Goal: Register for event/course

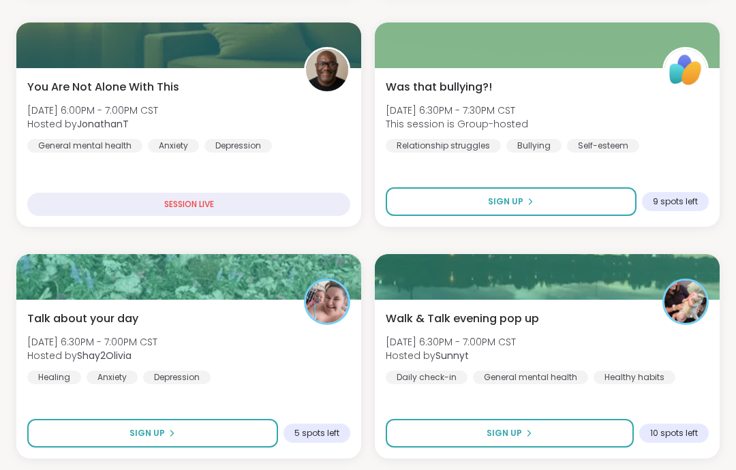
scroll to position [931, 0]
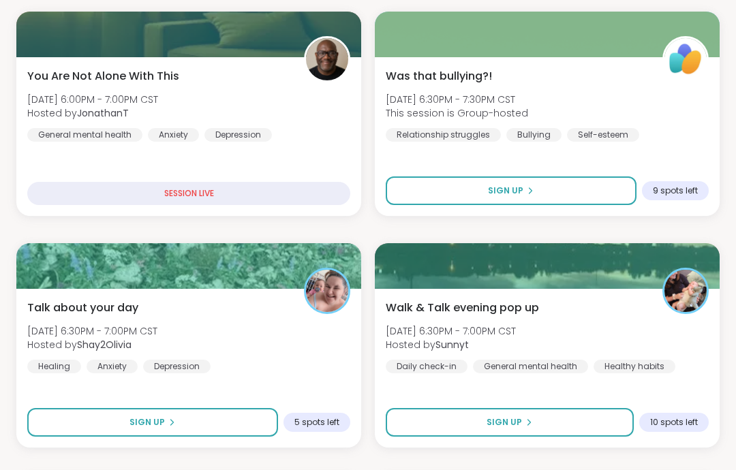
click at [587, 420] on button "Sign Up" at bounding box center [510, 422] width 248 height 29
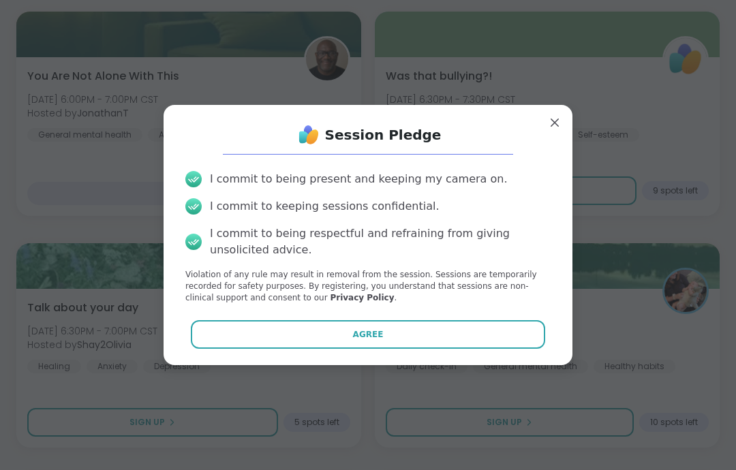
click at [536, 349] on button "Agree" at bounding box center [368, 334] width 355 height 29
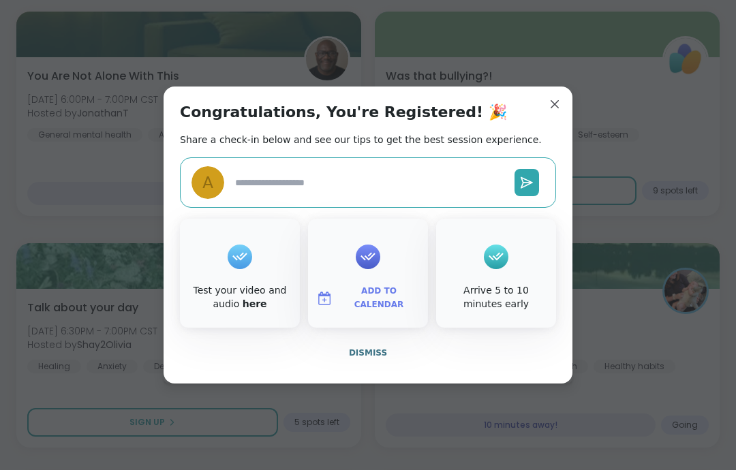
type textarea "*"
click at [455, 367] on button "Dismiss" at bounding box center [368, 353] width 376 height 29
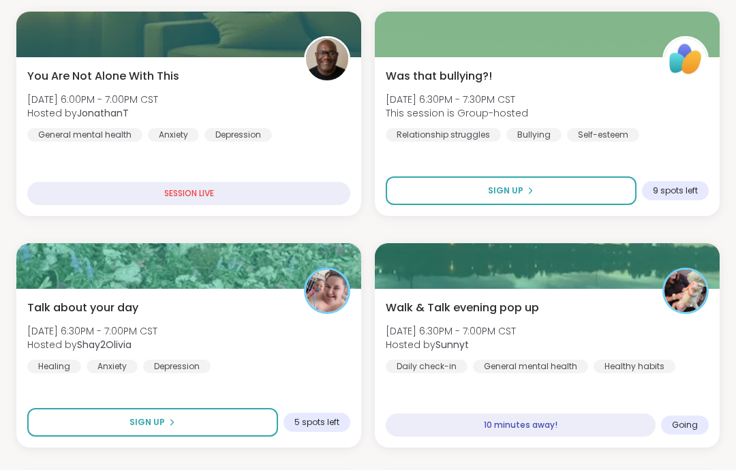
click at [550, 311] on div "Walk & Talk evening pop up [DATE] 6:30PM - 7:00PM CST Hosted by Sunnyt Daily ch…" at bounding box center [547, 337] width 323 height 74
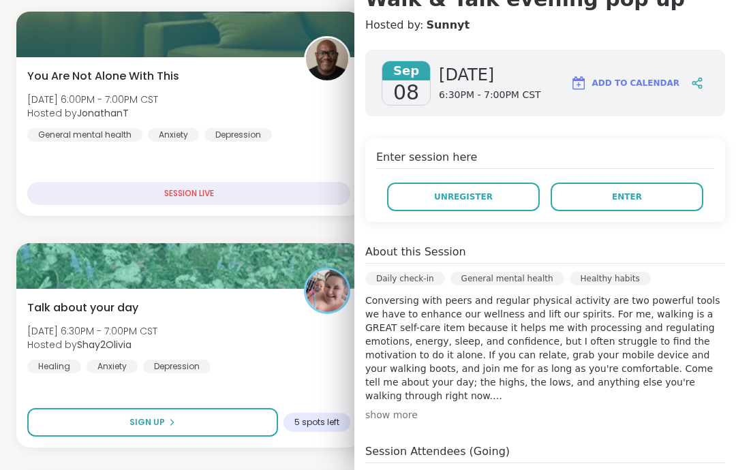
scroll to position [161, 0]
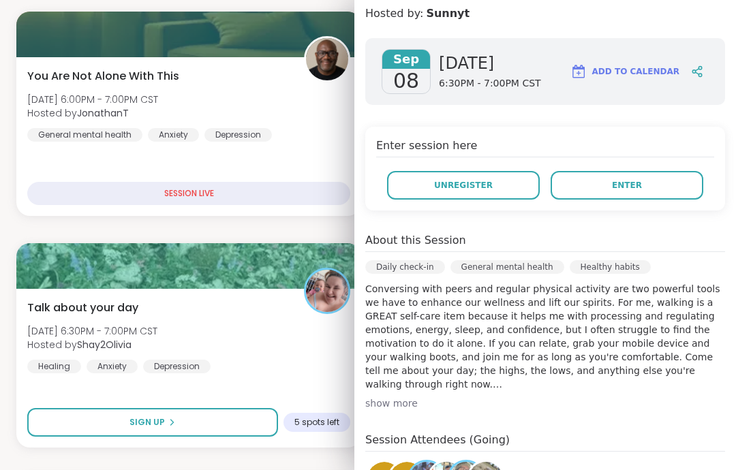
click at [665, 180] on button "Enter" at bounding box center [627, 185] width 153 height 29
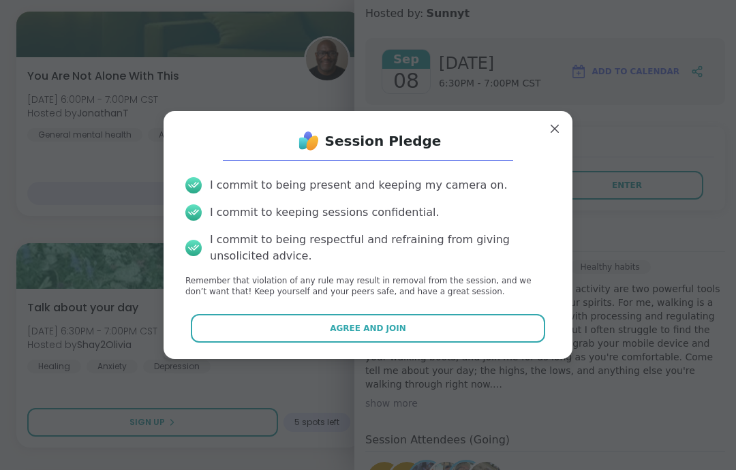
click at [474, 343] on button "Agree and Join" at bounding box center [368, 328] width 355 height 29
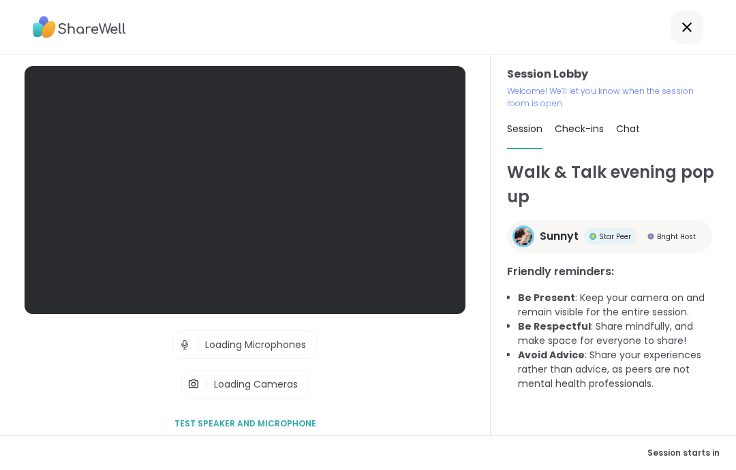
scroll to position [55, 0]
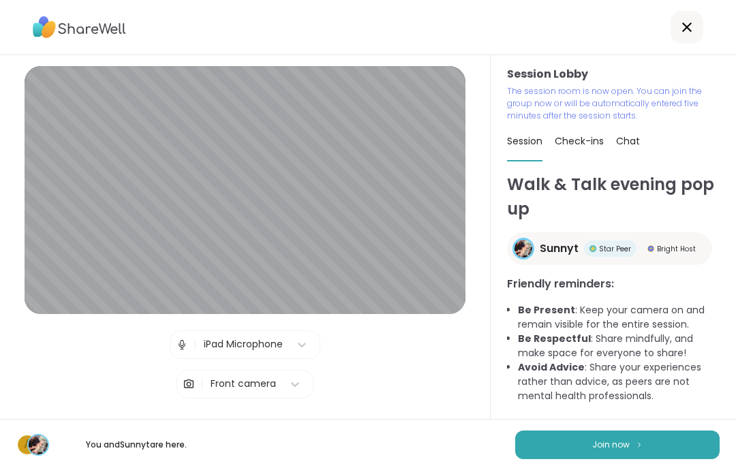
click at [692, 449] on button "Join now" at bounding box center [617, 445] width 204 height 29
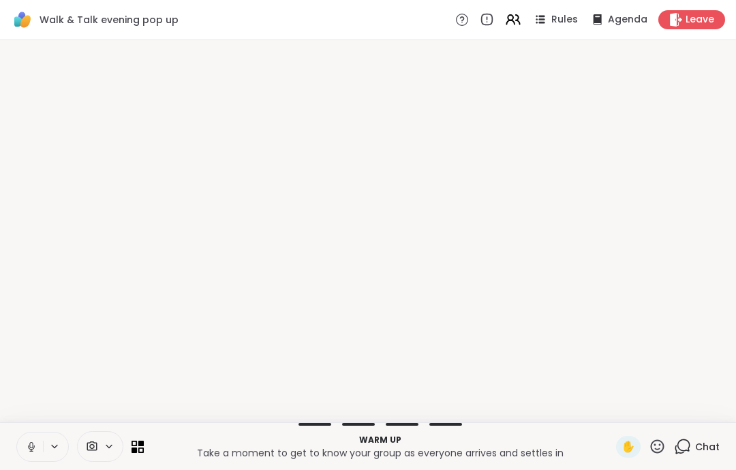
scroll to position [0, 0]
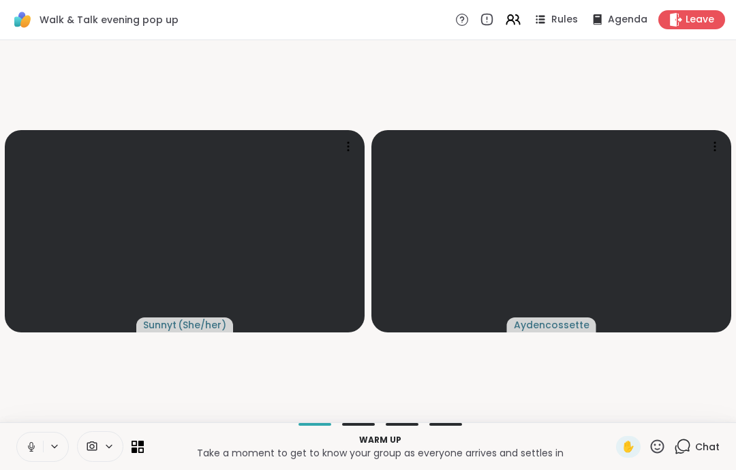
click at [35, 444] on icon at bounding box center [31, 447] width 12 height 12
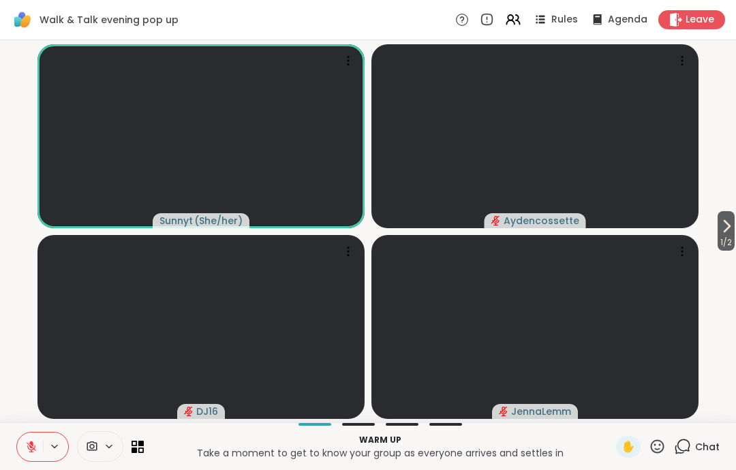
click at [727, 230] on icon at bounding box center [726, 226] width 16 height 16
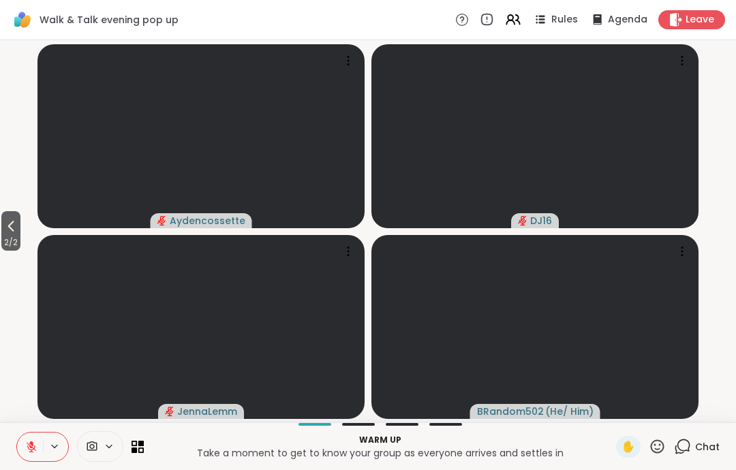
click at [19, 229] on icon at bounding box center [11, 226] width 16 height 16
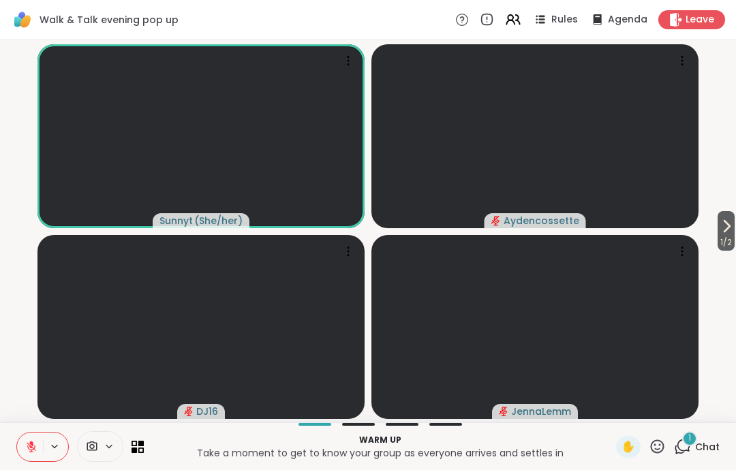
click at [728, 218] on button "1 / 2" at bounding box center [726, 231] width 17 height 40
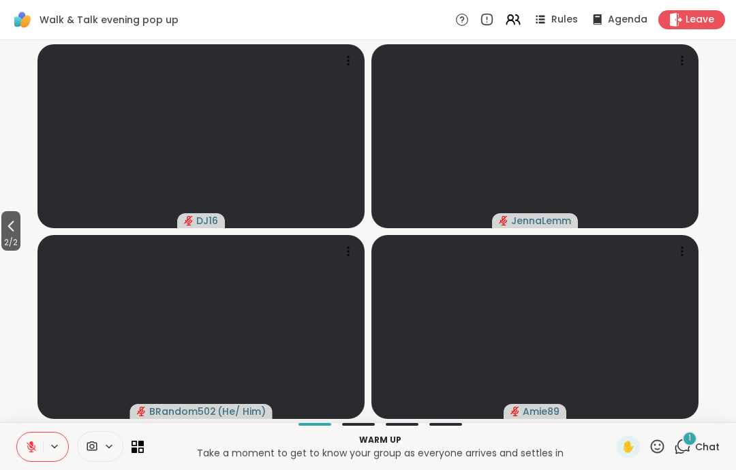
click at [5, 244] on span "2 / 2" at bounding box center [10, 242] width 19 height 16
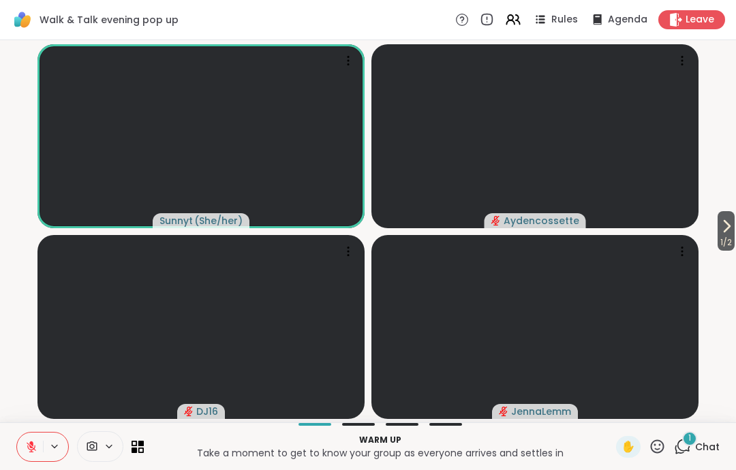
click at [729, 230] on icon at bounding box center [726, 226] width 16 height 16
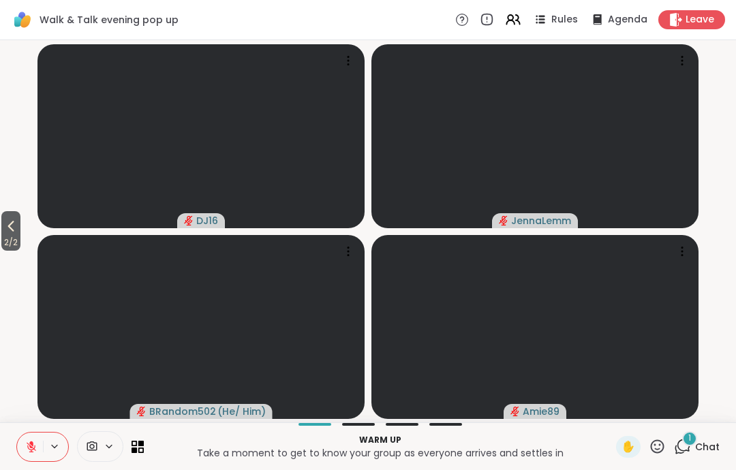
click at [20, 220] on button "2 / 2" at bounding box center [10, 231] width 19 height 40
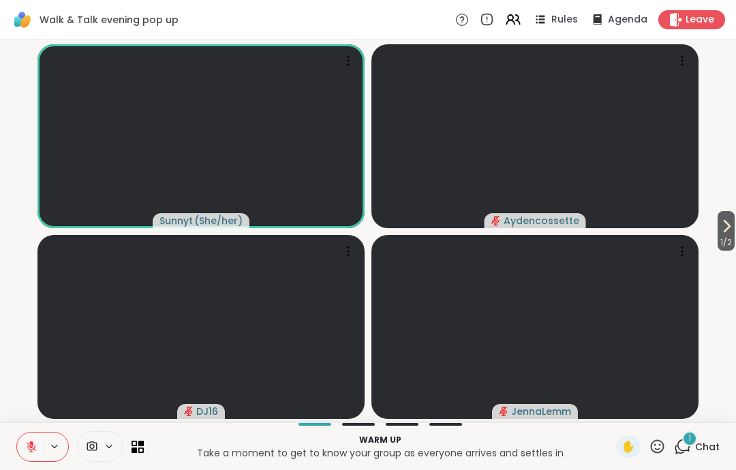
click at [732, 218] on button "1 / 2" at bounding box center [726, 231] width 17 height 40
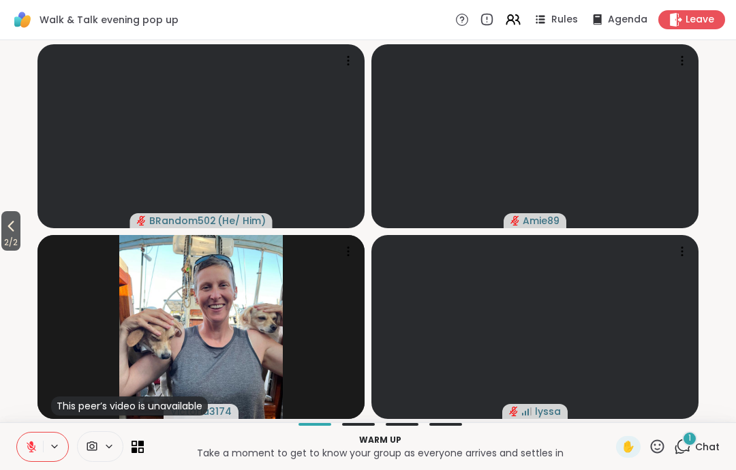
click at [20, 245] on span "2 / 2" at bounding box center [10, 242] width 19 height 16
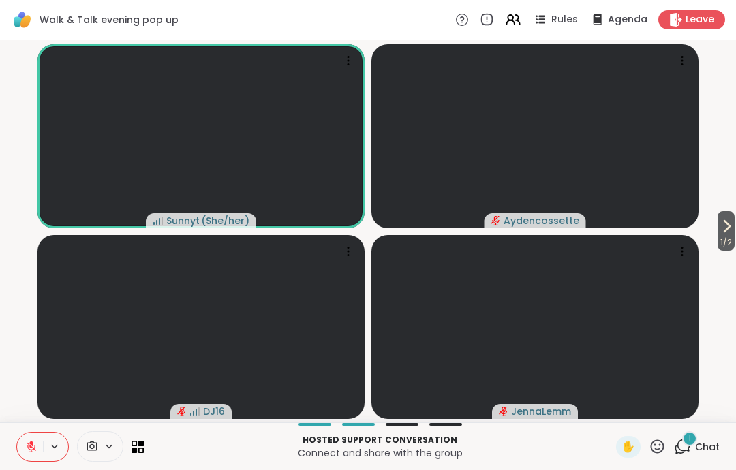
click at [33, 438] on button at bounding box center [30, 447] width 26 height 29
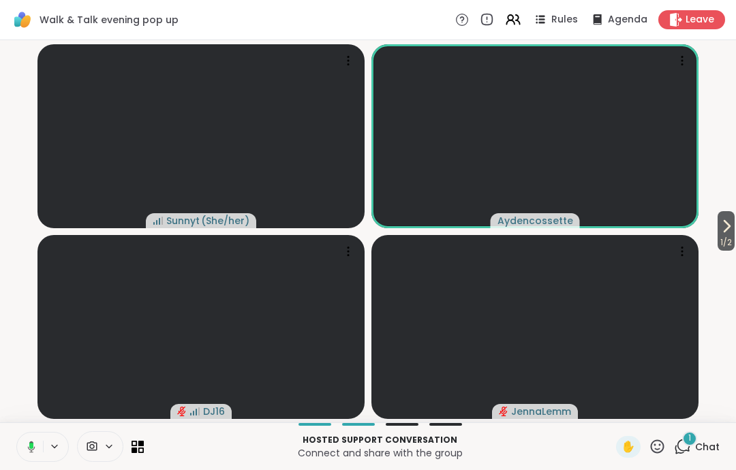
click at [28, 448] on icon at bounding box center [29, 447] width 12 height 12
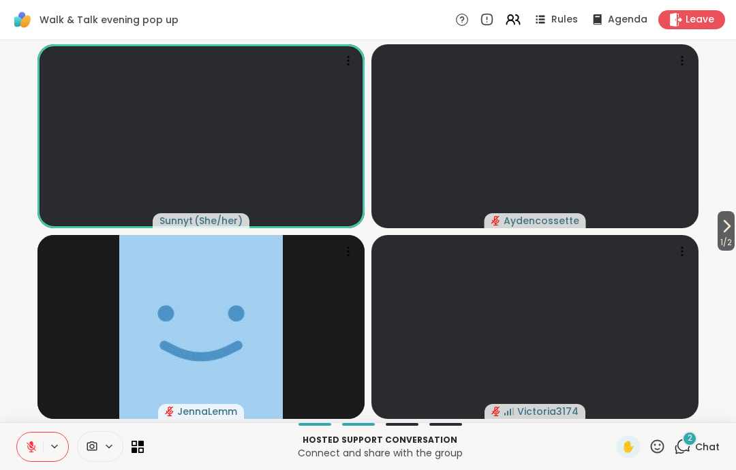
click at [34, 457] on button at bounding box center [30, 447] width 26 height 29
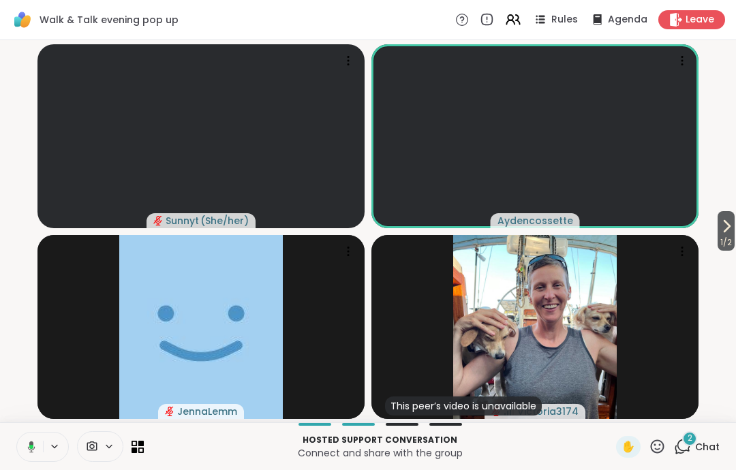
click at [28, 445] on icon at bounding box center [29, 447] width 12 height 12
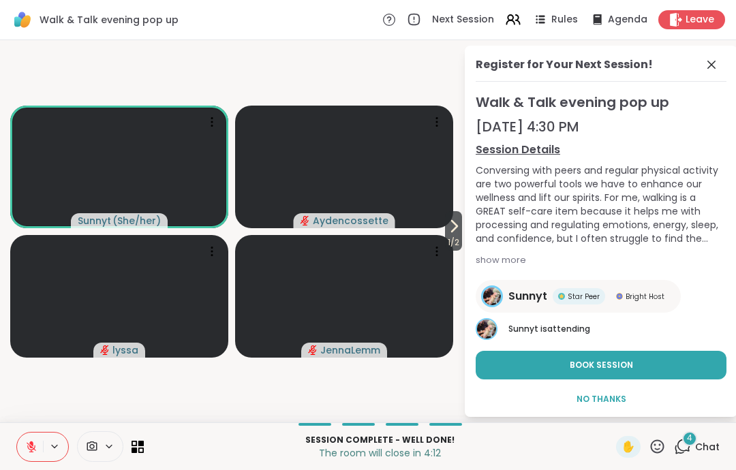
click at [708, 71] on icon at bounding box center [711, 65] width 16 height 16
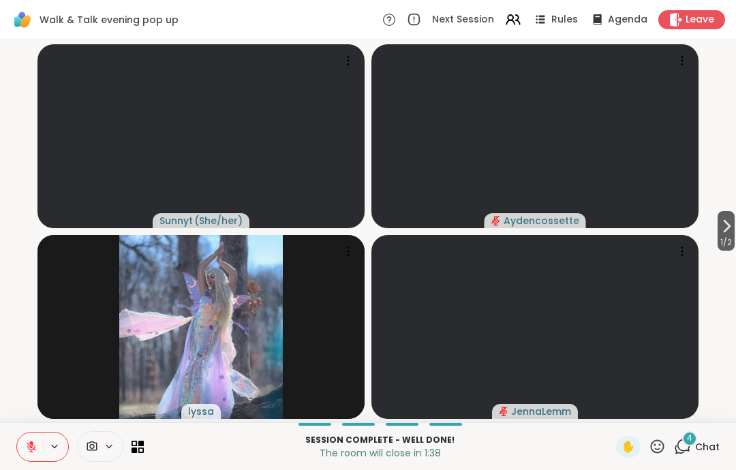
click at [683, 20] on div "Leave" at bounding box center [691, 19] width 67 height 19
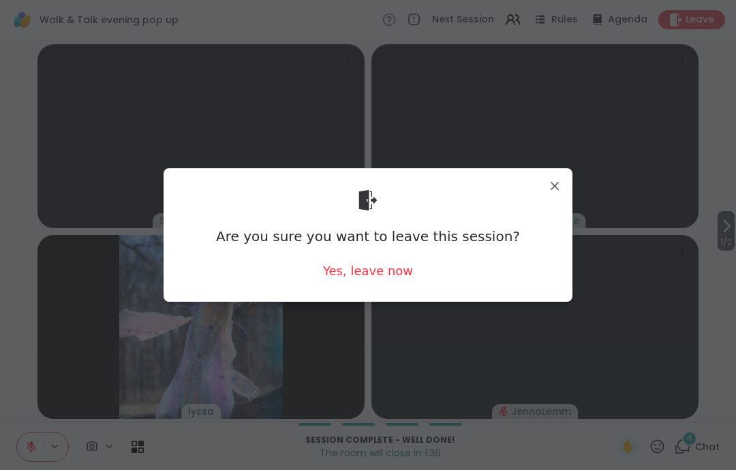
click at [328, 270] on div "Yes, leave now" at bounding box center [368, 270] width 90 height 17
